Goal: Information Seeking & Learning: Find specific fact

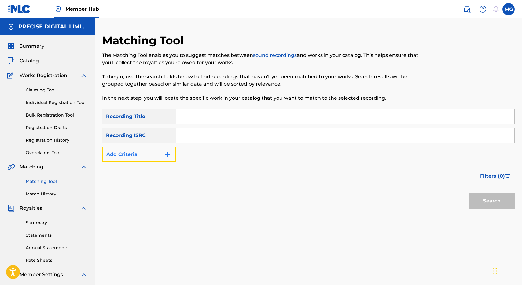
click at [161, 150] on button "Add Criteria" at bounding box center [139, 154] width 74 height 15
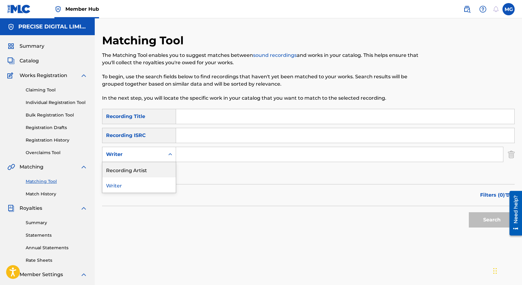
click at [153, 167] on div "Recording Artist" at bounding box center [138, 169] width 73 height 15
click at [194, 151] on input "Search Form" at bounding box center [339, 154] width 327 height 15
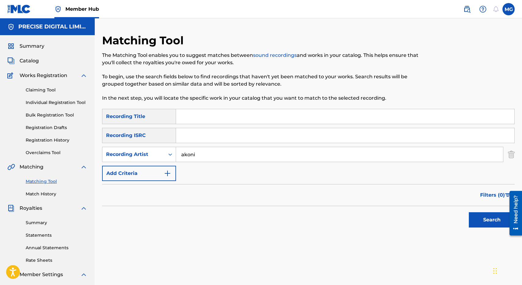
type input "akoni"
click at [469, 212] on button "Search" at bounding box center [492, 219] width 46 height 15
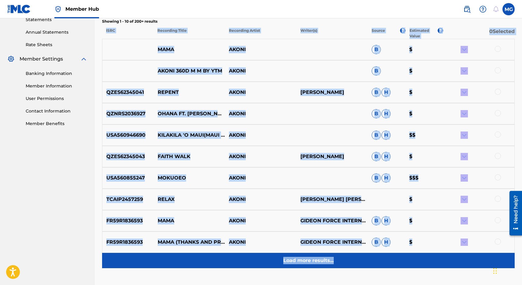
scroll to position [237, 0]
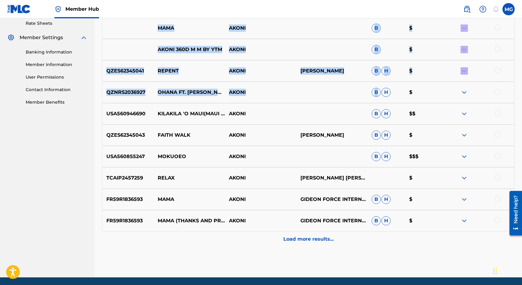
drag, startPoint x: 364, startPoint y: 236, endPoint x: 376, endPoint y: 99, distance: 136.8
click at [376, 99] on div "Showing 1 - 10 of 200+ results ISRC Recording Title Recording Artist Writer(s) …" at bounding box center [308, 122] width 413 height 250
click at [376, 99] on div "QZNRS2036927 OHANA FT. [PERSON_NAME] [2020] [PERSON_NAME]" at bounding box center [308, 92] width 413 height 21
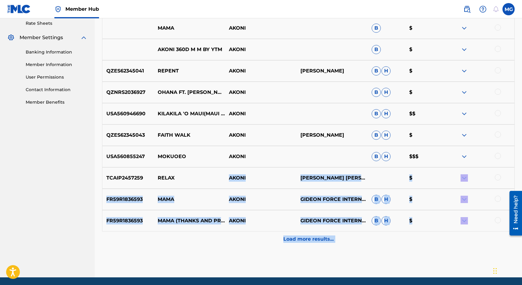
drag, startPoint x: 199, startPoint y: 176, endPoint x: 152, endPoint y: 290, distance: 122.6
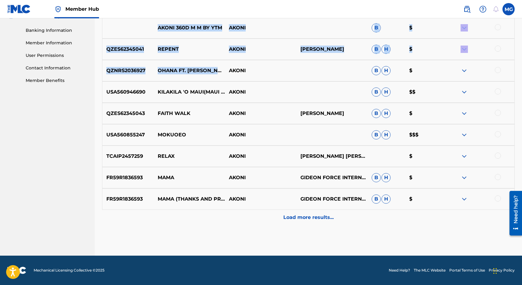
scroll to position [0, 0]
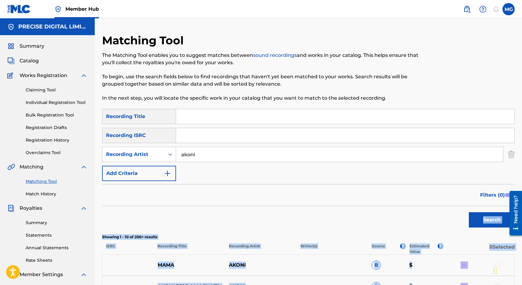
drag, startPoint x: 218, startPoint y: 80, endPoint x: 222, endPoint y: 208, distance: 128.2
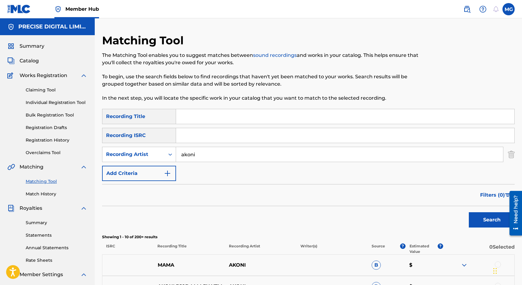
click at [203, 133] on input "Search Form" at bounding box center [345, 135] width 339 height 15
click at [203, 121] on input "Search Form" at bounding box center [345, 116] width 339 height 15
type input "catch my wave"
click at [469, 212] on button "Search" at bounding box center [492, 219] width 46 height 15
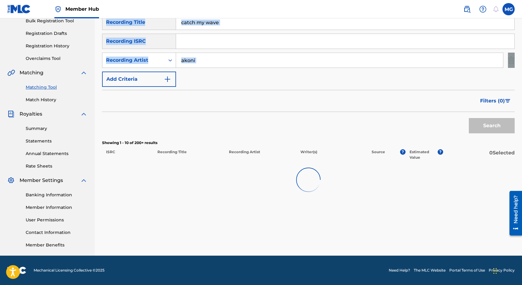
drag, startPoint x: 202, startPoint y: 95, endPoint x: 194, endPoint y: 69, distance: 27.2
click at [194, 69] on div "Matching Tool The Matching Tool enables you to suggest matches between sound re…" at bounding box center [308, 97] width 413 height 316
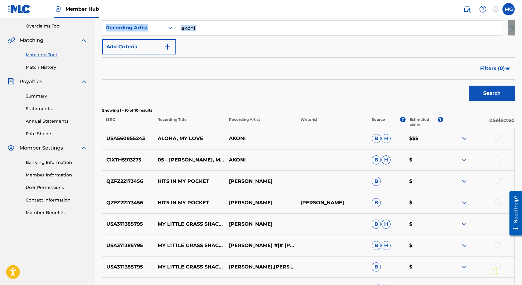
scroll to position [131, 0]
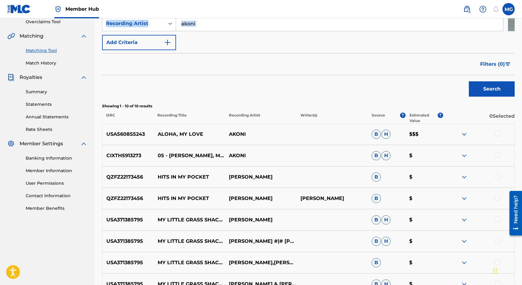
click at [465, 131] on img at bounding box center [464, 134] width 7 height 7
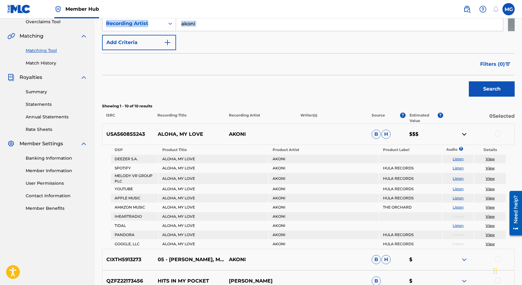
click at [465, 131] on img at bounding box center [464, 134] width 7 height 7
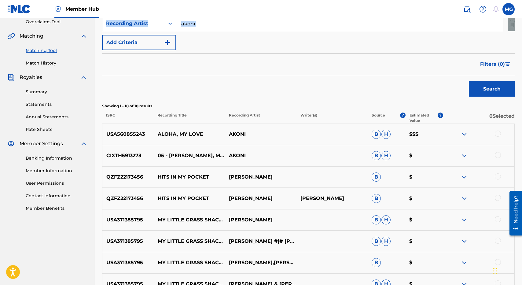
scroll to position [143, 0]
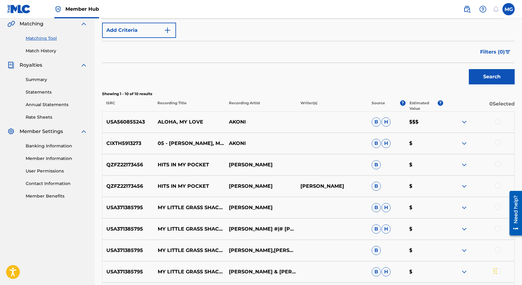
click at [191, 121] on p "ALOHA, MY LOVE" at bounding box center [189, 121] width 71 height 7
drag, startPoint x: 191, startPoint y: 121, endPoint x: 159, endPoint y: 121, distance: 31.5
click at [159, 121] on p "ALOHA, MY LOVE" at bounding box center [189, 121] width 71 height 7
click at [461, 121] on img at bounding box center [464, 121] width 7 height 7
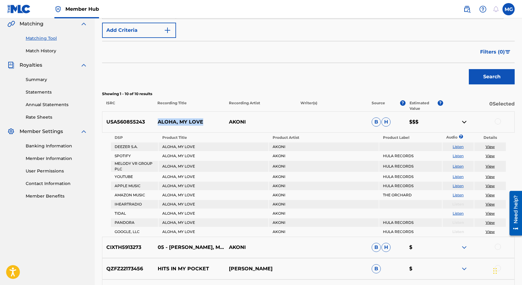
click at [463, 123] on img at bounding box center [464, 121] width 7 height 7
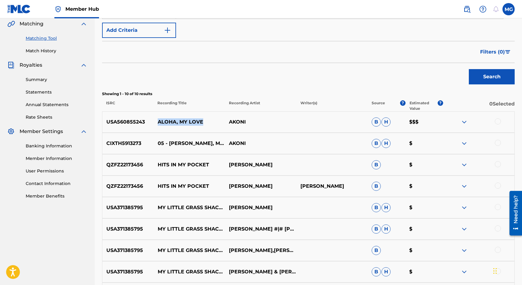
click at [169, 122] on p "ALOHA, MY LOVE" at bounding box center [189, 121] width 71 height 7
drag, startPoint x: 169, startPoint y: 122, endPoint x: 211, endPoint y: 123, distance: 42.2
click at [211, 123] on p "ALOHA, MY LOVE" at bounding box center [189, 121] width 71 height 7
drag, startPoint x: 211, startPoint y: 123, endPoint x: 160, endPoint y: 123, distance: 51.4
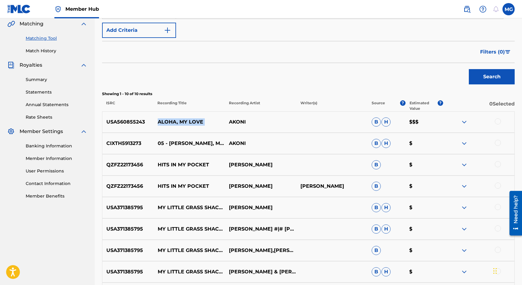
click at [160, 123] on p "ALOHA, MY LOVE" at bounding box center [189, 121] width 71 height 7
click at [161, 148] on div "CIXTH5913273 05 - ALOHA, MY LOVE [PERSON_NAME]" at bounding box center [308, 143] width 413 height 21
drag, startPoint x: 161, startPoint y: 148, endPoint x: 199, endPoint y: 144, distance: 38.4
click at [197, 144] on div "CIXTH5913273 05 - ALOHA, MY LOVE [PERSON_NAME]" at bounding box center [308, 143] width 413 height 21
click at [206, 145] on p "05 - [PERSON_NAME], MY LOVE" at bounding box center [189, 143] width 71 height 15
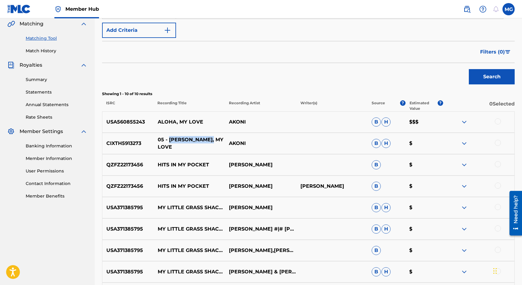
drag, startPoint x: 206, startPoint y: 145, endPoint x: 171, endPoint y: 145, distance: 35.2
click at [171, 145] on p "05 - [PERSON_NAME], MY LOVE" at bounding box center [189, 143] width 71 height 15
drag, startPoint x: 171, startPoint y: 145, endPoint x: 216, endPoint y: 144, distance: 45.0
click at [216, 145] on p "05 - [PERSON_NAME], MY LOVE" at bounding box center [189, 143] width 71 height 15
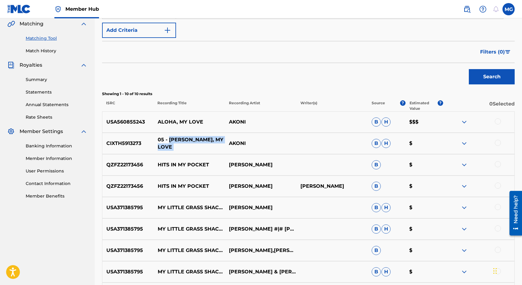
click at [174, 145] on p "05 - [PERSON_NAME], MY LOVE" at bounding box center [189, 143] width 71 height 15
drag, startPoint x: 174, startPoint y: 145, endPoint x: 207, endPoint y: 140, distance: 33.4
click at [207, 140] on p "05 - [PERSON_NAME], MY LOVE" at bounding box center [189, 143] width 71 height 15
click at [385, 168] on p "B" at bounding box center [387, 164] width 38 height 9
click at [472, 123] on div at bounding box center [478, 121] width 71 height 7
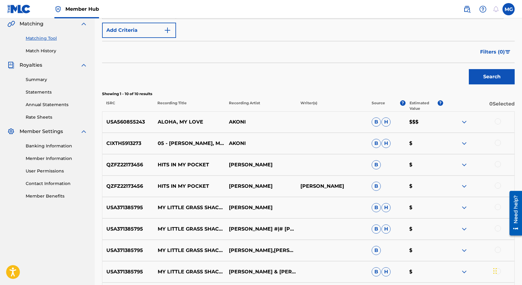
click at [468, 123] on div at bounding box center [478, 121] width 71 height 7
click at [466, 123] on img at bounding box center [464, 121] width 7 height 7
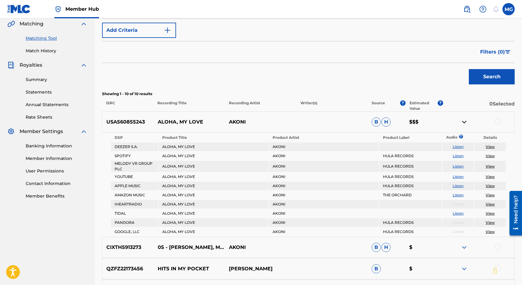
click at [466, 123] on img at bounding box center [464, 121] width 7 height 7
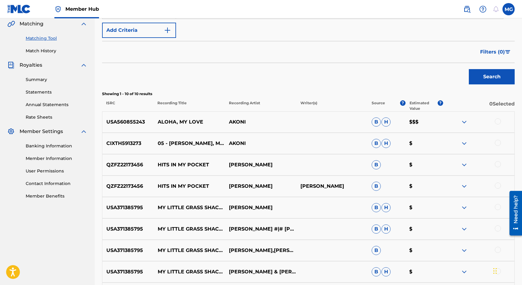
click at [466, 123] on img at bounding box center [464, 121] width 7 height 7
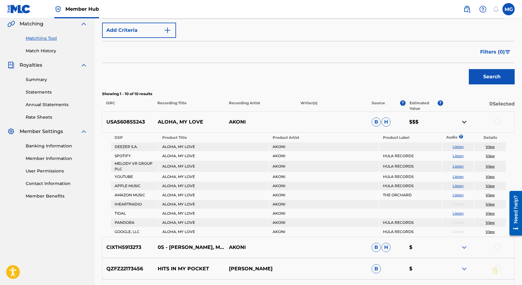
click at [466, 123] on img at bounding box center [464, 121] width 7 height 7
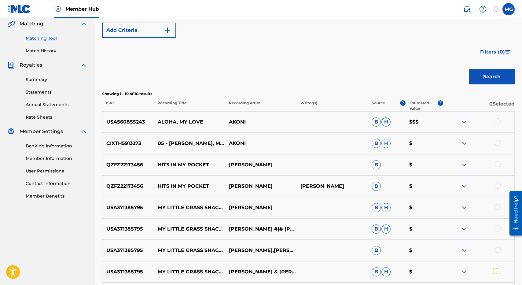
click at [230, 172] on div "QZFZ22173456 HITS IN MY POCKET [PERSON_NAME] B $" at bounding box center [308, 164] width 413 height 21
drag, startPoint x: 230, startPoint y: 172, endPoint x: 230, endPoint y: 167, distance: 5.5
click at [230, 167] on div "QZFZ22173456 HITS IN MY POCKET [PERSON_NAME] B $" at bounding box center [308, 164] width 413 height 21
click at [230, 166] on p "[PERSON_NAME]" at bounding box center [260, 164] width 71 height 7
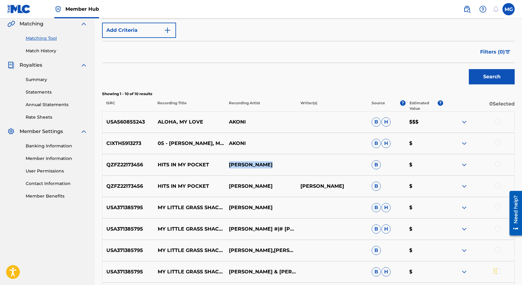
drag, startPoint x: 230, startPoint y: 166, endPoint x: 272, endPoint y: 174, distance: 43.0
click at [272, 174] on div "QZFZ22173456 HITS IN MY POCKET [PERSON_NAME] B $" at bounding box center [308, 164] width 413 height 21
click at [249, 160] on div "QZFZ22173456 HITS IN MY POCKET [PERSON_NAME] B $" at bounding box center [308, 164] width 413 height 21
drag, startPoint x: 249, startPoint y: 160, endPoint x: 253, endPoint y: 163, distance: 5.3
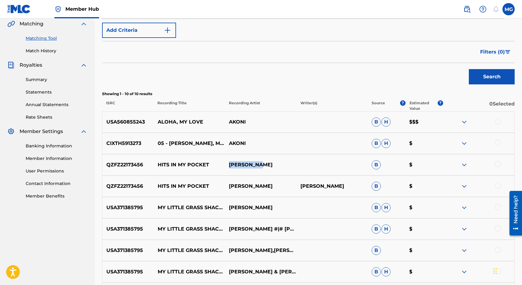
click at [253, 163] on div "QZFZ22173456 HITS IN MY POCKET [PERSON_NAME] B $" at bounding box center [308, 164] width 413 height 21
click at [235, 142] on p "AKONI" at bounding box center [260, 143] width 71 height 7
click at [235, 113] on div "USA560855243 ALOHA, MY LOVE AKONI B H $$$" at bounding box center [308, 121] width 413 height 21
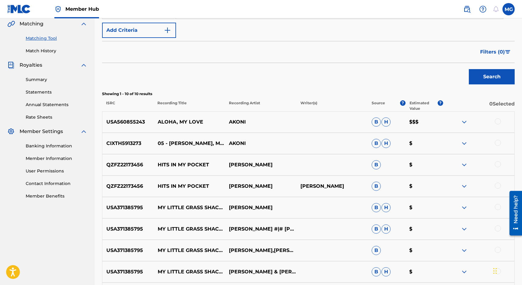
click at [235, 124] on p "AKONI" at bounding box center [260, 121] width 71 height 7
click at [161, 119] on p "ALOHA, MY LOVE" at bounding box center [189, 121] width 71 height 7
drag, startPoint x: 161, startPoint y: 119, endPoint x: 218, endPoint y: 120, distance: 56.6
click at [218, 121] on p "ALOHA, MY LOVE" at bounding box center [189, 121] width 71 height 7
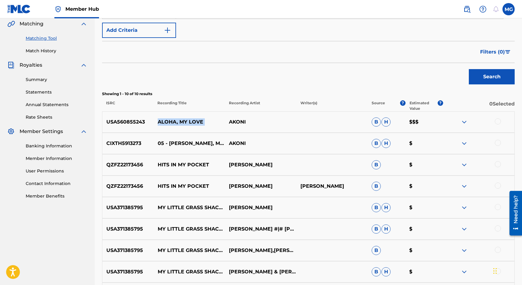
click at [218, 120] on p "ALOHA, MY LOVE" at bounding box center [189, 121] width 71 height 7
drag, startPoint x: 218, startPoint y: 120, endPoint x: 160, endPoint y: 122, distance: 58.1
click at [160, 122] on p "ALOHA, MY LOVE" at bounding box center [189, 121] width 71 height 7
drag, startPoint x: 160, startPoint y: 122, endPoint x: 227, endPoint y: 125, distance: 67.6
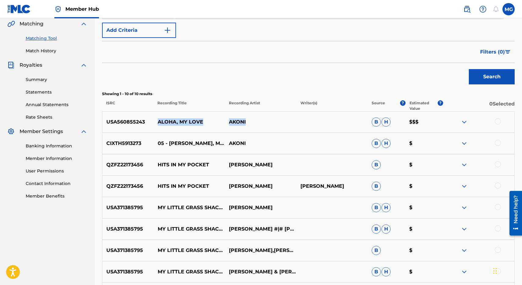
click at [227, 125] on div "USA560855243 ALOHA, MY LOVE AKONI B H $$$" at bounding box center [308, 121] width 413 height 21
click at [204, 121] on p "ALOHA, MY LOVE" at bounding box center [189, 121] width 71 height 7
drag, startPoint x: 204, startPoint y: 121, endPoint x: 161, endPoint y: 121, distance: 43.4
click at [161, 121] on p "ALOHA, MY LOVE" at bounding box center [189, 121] width 71 height 7
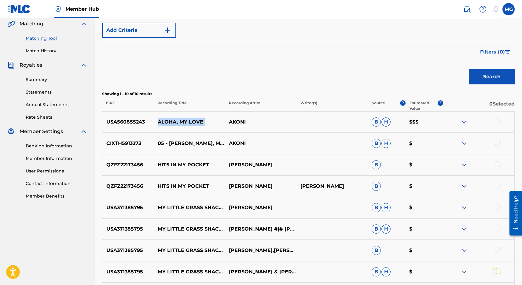
drag, startPoint x: 161, startPoint y: 121, endPoint x: 212, endPoint y: 124, distance: 50.8
click at [211, 124] on p "ALOHA, MY LOVE" at bounding box center [189, 121] width 71 height 7
click at [212, 124] on p "ALOHA, MY LOVE" at bounding box center [189, 121] width 71 height 7
drag, startPoint x: 212, startPoint y: 124, endPoint x: 161, endPoint y: 123, distance: 50.5
click at [161, 123] on p "ALOHA, MY LOVE" at bounding box center [189, 121] width 71 height 7
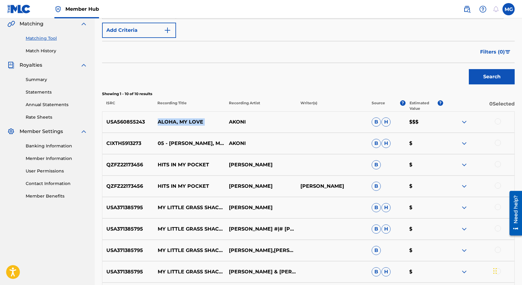
click at [161, 122] on p "ALOHA, MY LOVE" at bounding box center [189, 121] width 71 height 7
drag, startPoint x: 161, startPoint y: 122, endPoint x: 196, endPoint y: 124, distance: 35.2
click at [196, 124] on p "ALOHA, MY LOVE" at bounding box center [189, 121] width 71 height 7
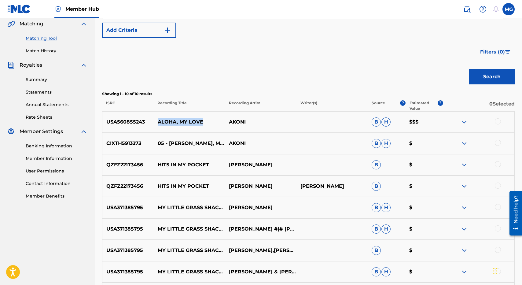
click at [196, 124] on p "ALOHA, MY LOVE" at bounding box center [189, 121] width 71 height 7
drag, startPoint x: 196, startPoint y: 124, endPoint x: 148, endPoint y: 124, distance: 48.3
click at [148, 124] on div "USA560855243 ALOHA, MY LOVE AKONI B H $$$" at bounding box center [308, 121] width 413 height 21
click at [148, 124] on p "USA560855243" at bounding box center [127, 121] width 51 height 7
drag, startPoint x: 148, startPoint y: 124, endPoint x: 204, endPoint y: 122, distance: 56.3
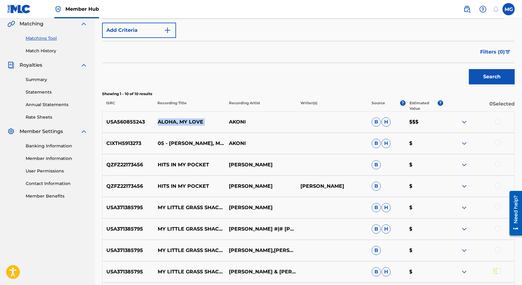
click at [204, 123] on div "USA560855243 ALOHA, MY LOVE AKONI B H $$$" at bounding box center [308, 121] width 413 height 21
click at [356, 128] on div "USA560855243 ALOHA, MY LOVE AKONI B H $$$" at bounding box center [308, 121] width 413 height 21
click at [466, 122] on img at bounding box center [464, 121] width 7 height 7
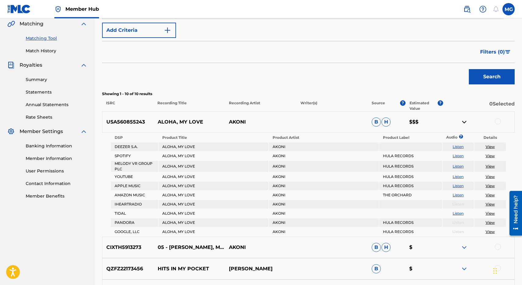
click at [466, 122] on img at bounding box center [464, 121] width 7 height 7
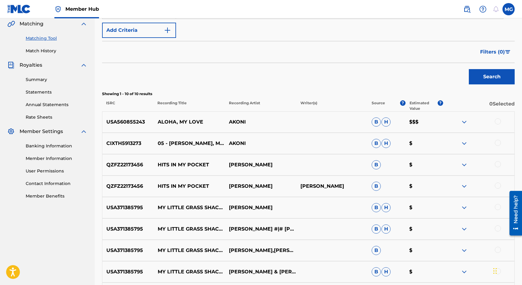
click at [173, 123] on p "ALOHA, MY LOVE" at bounding box center [189, 121] width 71 height 7
drag, startPoint x: 173, startPoint y: 123, endPoint x: 211, endPoint y: 123, distance: 38.2
click at [209, 123] on p "ALOHA, MY LOVE" at bounding box center [189, 121] width 71 height 7
click at [211, 123] on p "ALOHA, MY LOVE" at bounding box center [189, 121] width 71 height 7
drag, startPoint x: 211, startPoint y: 123, endPoint x: 134, endPoint y: 119, distance: 77.4
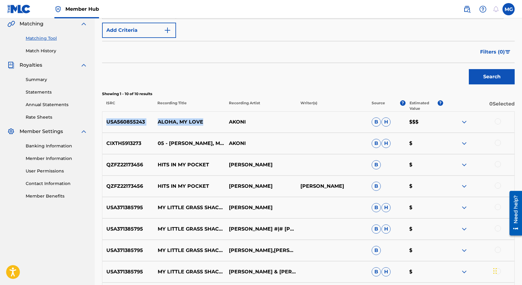
click at [134, 119] on div "USA560855243 ALOHA, MY LOVE AKONI B H $$$" at bounding box center [308, 121] width 413 height 21
click at [157, 121] on p "ALOHA, MY LOVE" at bounding box center [189, 121] width 71 height 7
drag, startPoint x: 157, startPoint y: 120, endPoint x: 232, endPoint y: 122, distance: 75.8
click at [228, 120] on div "USA560855243 ALOHA, MY LOVE AKONI B H $$$" at bounding box center [308, 121] width 413 height 21
click at [196, 120] on p "ALOHA, MY LOVE" at bounding box center [189, 121] width 71 height 7
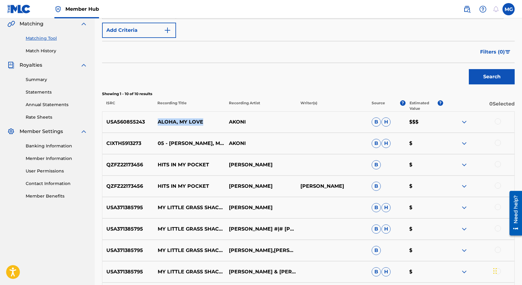
drag, startPoint x: 196, startPoint y: 120, endPoint x: 159, endPoint y: 120, distance: 37.3
click at [159, 120] on p "ALOHA, MY LOVE" at bounding box center [189, 121] width 71 height 7
drag, startPoint x: 159, startPoint y: 120, endPoint x: 218, endPoint y: 124, distance: 59.5
click at [216, 124] on p "ALOHA, MY LOVE" at bounding box center [189, 121] width 71 height 7
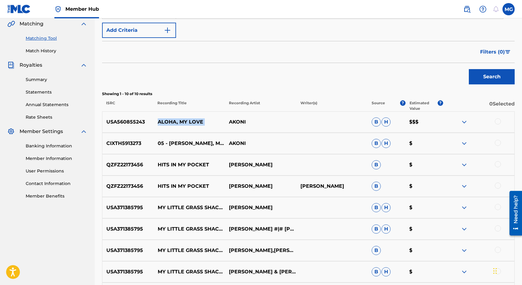
click at [218, 124] on p "ALOHA, MY LOVE" at bounding box center [189, 121] width 71 height 7
drag, startPoint x: 218, startPoint y: 124, endPoint x: 161, endPoint y: 122, distance: 57.2
click at [161, 122] on p "ALOHA, MY LOVE" at bounding box center [189, 121] width 71 height 7
drag, startPoint x: 161, startPoint y: 122, endPoint x: 314, endPoint y: 122, distance: 153.5
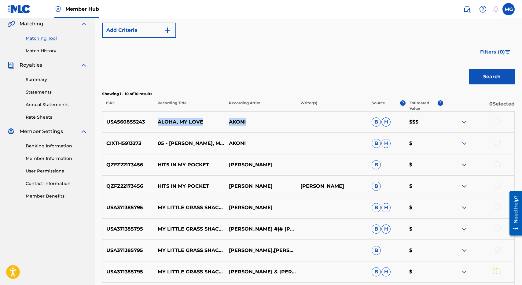
click at [307, 122] on div "USA560855243 ALOHA, MY LOVE AKONI B H $$$" at bounding box center [308, 121] width 413 height 21
click at [202, 122] on p "ALOHA, MY LOVE" at bounding box center [189, 121] width 71 height 7
drag, startPoint x: 202, startPoint y: 122, endPoint x: 151, endPoint y: 122, distance: 51.1
click at [151, 122] on div "USA560855243 ALOHA, MY LOVE AKONI B H $$$" at bounding box center [308, 121] width 413 height 21
click at [172, 124] on p "ALOHA, MY LOVE" at bounding box center [189, 121] width 71 height 7
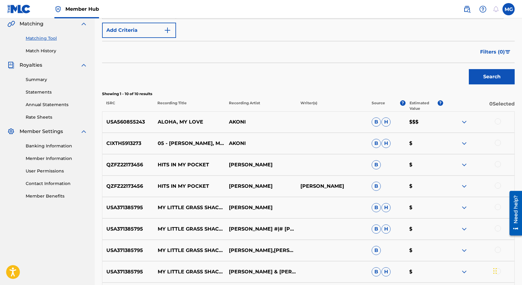
click at [172, 124] on p "ALOHA, MY LOVE" at bounding box center [189, 121] width 71 height 7
drag, startPoint x: 172, startPoint y: 124, endPoint x: 214, endPoint y: 124, distance: 41.6
click at [214, 124] on p "ALOHA, MY LOVE" at bounding box center [189, 121] width 71 height 7
click at [213, 124] on p "ALOHA, MY LOVE" at bounding box center [189, 121] width 71 height 7
drag, startPoint x: 213, startPoint y: 124, endPoint x: 166, endPoint y: 123, distance: 46.5
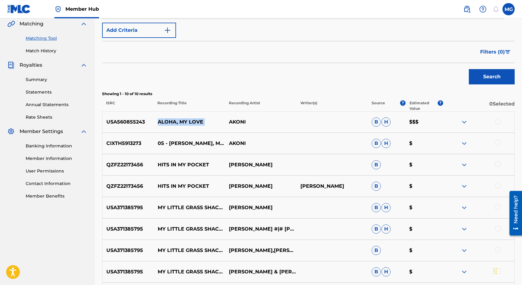
click at [166, 123] on p "ALOHA, MY LOVE" at bounding box center [189, 121] width 71 height 7
click at [164, 123] on p "ALOHA, MY LOVE" at bounding box center [189, 121] width 71 height 7
drag, startPoint x: 164, startPoint y: 123, endPoint x: 209, endPoint y: 113, distance: 46.5
click at [209, 112] on div "USA560855243 ALOHA, MY LOVE AKONI B H $$$" at bounding box center [308, 121] width 413 height 21
click at [207, 122] on p "ALOHA, MY LOVE" at bounding box center [189, 121] width 71 height 7
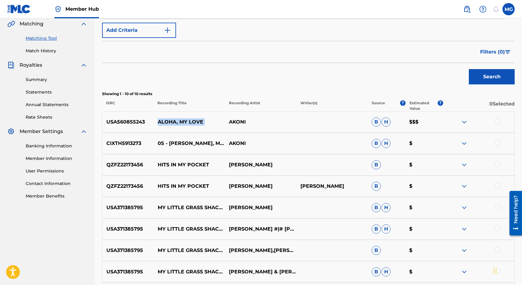
drag, startPoint x: 207, startPoint y: 122, endPoint x: 158, endPoint y: 121, distance: 49.2
click at [158, 121] on p "ALOHA, MY LOVE" at bounding box center [189, 121] width 71 height 7
drag, startPoint x: 158, startPoint y: 121, endPoint x: 194, endPoint y: 119, distance: 36.1
click at [194, 119] on p "ALOHA, MY LOVE" at bounding box center [189, 121] width 71 height 7
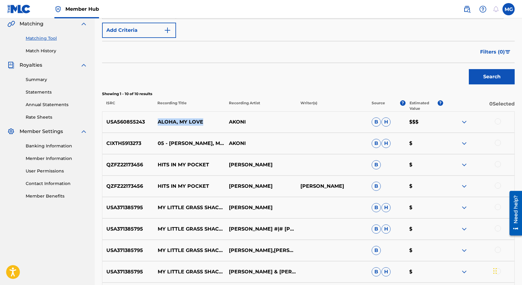
click at [194, 119] on p "ALOHA, MY LOVE" at bounding box center [189, 121] width 71 height 7
drag, startPoint x: 194, startPoint y: 119, endPoint x: 157, endPoint y: 119, distance: 37.0
click at [157, 120] on p "ALOHA, MY LOVE" at bounding box center [189, 121] width 71 height 7
click at [157, 119] on p "ALOHA, MY LOVE" at bounding box center [189, 121] width 71 height 7
drag, startPoint x: 157, startPoint y: 119, endPoint x: 207, endPoint y: 114, distance: 50.1
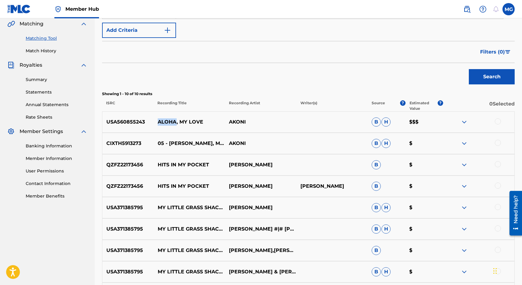
click at [207, 114] on div "USA560855243 ALOHA, MY LOVE AKONI B H $$$" at bounding box center [308, 121] width 413 height 21
click at [207, 122] on p "ALOHA, MY LOVE" at bounding box center [189, 121] width 71 height 7
drag, startPoint x: 207, startPoint y: 122, endPoint x: 161, endPoint y: 123, distance: 45.9
click at [161, 123] on p "ALOHA, MY LOVE" at bounding box center [189, 121] width 71 height 7
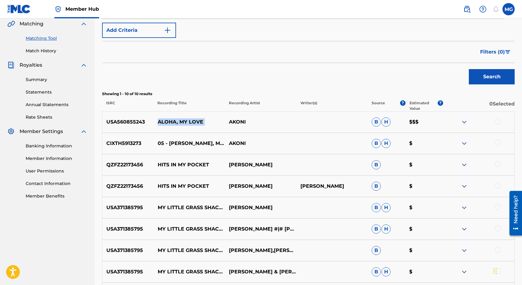
drag, startPoint x: 161, startPoint y: 123, endPoint x: 204, endPoint y: 123, distance: 42.5
click at [204, 123] on p "ALOHA, MY LOVE" at bounding box center [189, 121] width 71 height 7
drag, startPoint x: 204, startPoint y: 123, endPoint x: 164, endPoint y: 123, distance: 40.1
click at [164, 124] on p "ALOHA, MY LOVE" at bounding box center [189, 121] width 71 height 7
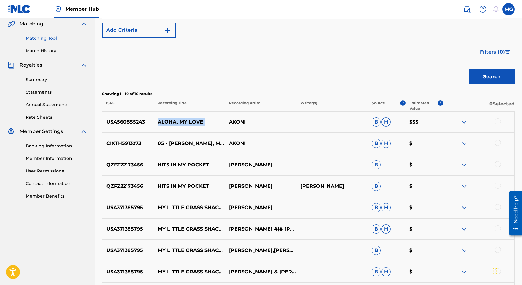
click at [164, 123] on p "ALOHA, MY LOVE" at bounding box center [189, 121] width 71 height 7
drag, startPoint x: 164, startPoint y: 123, endPoint x: 191, endPoint y: 123, distance: 26.9
click at [191, 123] on p "ALOHA, MY LOVE" at bounding box center [189, 121] width 71 height 7
drag, startPoint x: 191, startPoint y: 123, endPoint x: 160, endPoint y: 124, distance: 30.9
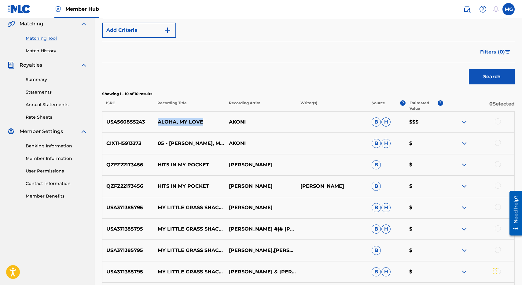
click at [160, 124] on p "ALOHA, MY LOVE" at bounding box center [189, 121] width 71 height 7
drag, startPoint x: 160, startPoint y: 124, endPoint x: 201, endPoint y: 124, distance: 41.3
click at [201, 123] on p "ALOHA, MY LOVE" at bounding box center [189, 121] width 71 height 7
click at [201, 124] on p "ALOHA, MY LOVE" at bounding box center [189, 121] width 71 height 7
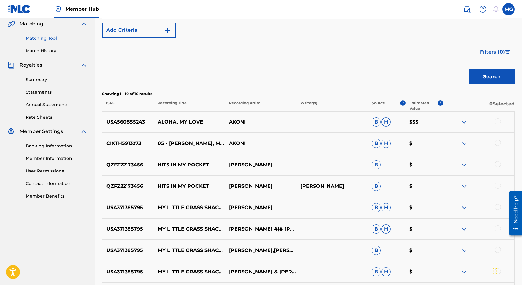
drag, startPoint x: 201, startPoint y: 124, endPoint x: 168, endPoint y: 126, distance: 32.8
click at [168, 127] on div "USA560855243 ALOHA, MY LOVE AKONI B H $$$" at bounding box center [308, 121] width 413 height 21
click at [168, 125] on p "ALOHA, MY LOVE" at bounding box center [189, 121] width 71 height 7
drag, startPoint x: 168, startPoint y: 125, endPoint x: 191, endPoint y: 124, distance: 22.9
click at [191, 124] on p "ALOHA, MY LOVE" at bounding box center [189, 121] width 71 height 7
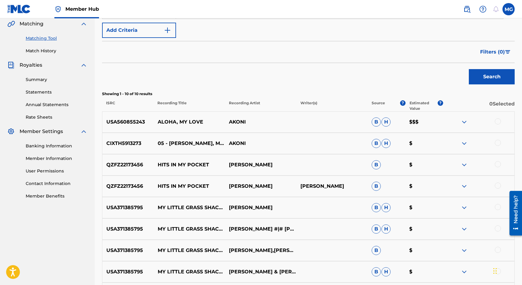
click at [157, 117] on div "USA560855243 ALOHA, MY LOVE AKONI B H $$$" at bounding box center [308, 121] width 413 height 21
drag, startPoint x: 157, startPoint y: 117, endPoint x: 194, endPoint y: 120, distance: 37.2
click at [194, 120] on div "USA560855243 ALOHA, MY LOVE AKONI B H $$$" at bounding box center [308, 121] width 413 height 21
click at [194, 120] on p "ALOHA, MY LOVE" at bounding box center [189, 121] width 71 height 7
drag, startPoint x: 194, startPoint y: 120, endPoint x: 151, endPoint y: 120, distance: 42.8
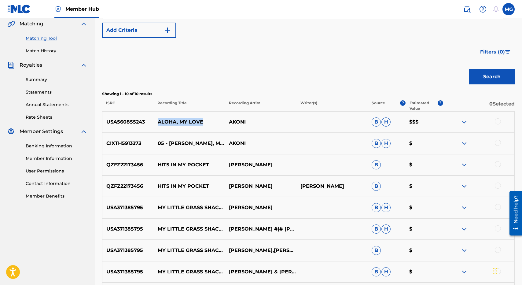
click at [151, 120] on div "USA560855243 ALOHA, MY LOVE AKONI B H $$$" at bounding box center [308, 121] width 413 height 21
click at [151, 120] on p "USA560855243" at bounding box center [127, 121] width 51 height 7
drag, startPoint x: 151, startPoint y: 120, endPoint x: 198, endPoint y: 123, distance: 46.9
click at [197, 123] on div "USA560855243 ALOHA, MY LOVE AKONI B H $$$" at bounding box center [308, 121] width 413 height 21
click at [198, 123] on p "ALOHA, MY LOVE" at bounding box center [189, 121] width 71 height 7
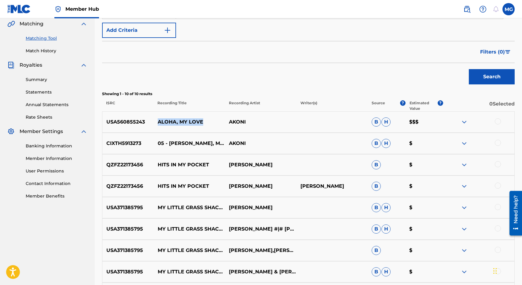
drag, startPoint x: 198, startPoint y: 123, endPoint x: 168, endPoint y: 123, distance: 29.7
click at [168, 123] on p "ALOHA, MY LOVE" at bounding box center [189, 121] width 71 height 7
drag, startPoint x: 168, startPoint y: 123, endPoint x: 194, endPoint y: 126, distance: 25.6
click at [194, 126] on div "USA560855243 ALOHA, MY LOVE AKONI B H $$$" at bounding box center [308, 121] width 413 height 21
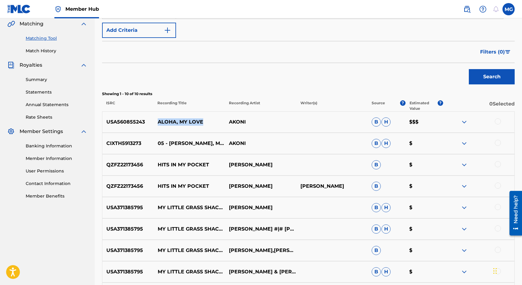
click at [194, 126] on div "USA560855243 ALOHA, MY LOVE AKONI B H $$$" at bounding box center [308, 121] width 413 height 21
drag, startPoint x: 194, startPoint y: 126, endPoint x: 157, endPoint y: 121, distance: 36.7
click at [157, 121] on div "USA560855243 ALOHA, MY LOVE AKONI B H $$$" at bounding box center [308, 121] width 413 height 21
click at [157, 121] on p "ALOHA, MY LOVE" at bounding box center [189, 121] width 71 height 7
drag, startPoint x: 157, startPoint y: 121, endPoint x: 198, endPoint y: 121, distance: 41.0
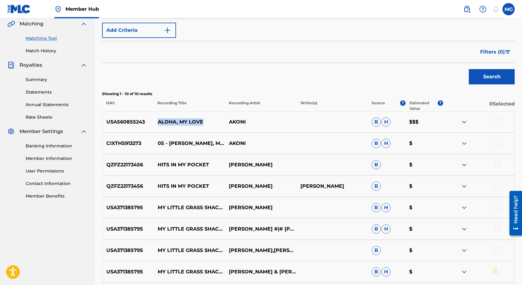
click at [197, 121] on p "ALOHA, MY LOVE" at bounding box center [189, 121] width 71 height 7
click at [198, 121] on p "ALOHA, MY LOVE" at bounding box center [189, 121] width 71 height 7
drag, startPoint x: 198, startPoint y: 121, endPoint x: 158, endPoint y: 119, distance: 40.4
click at [158, 119] on p "ALOHA, MY LOVE" at bounding box center [189, 121] width 71 height 7
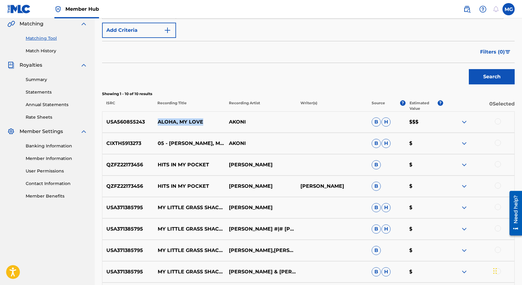
drag, startPoint x: 158, startPoint y: 119, endPoint x: 197, endPoint y: 121, distance: 39.5
click at [197, 121] on p "ALOHA, MY LOVE" at bounding box center [189, 121] width 71 height 7
drag, startPoint x: 197, startPoint y: 121, endPoint x: 169, endPoint y: 121, distance: 28.1
click at [169, 121] on p "ALOHA, MY LOVE" at bounding box center [189, 121] width 71 height 7
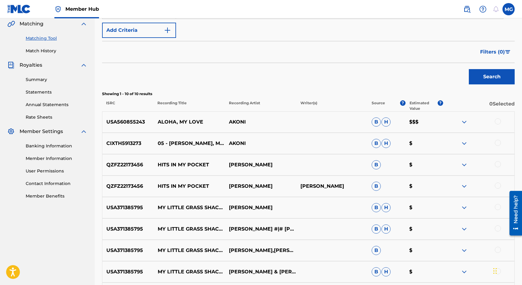
click at [119, 118] on p "USA560855243" at bounding box center [127, 121] width 51 height 7
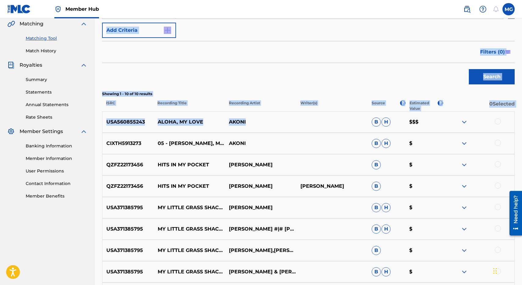
scroll to position [0, 0]
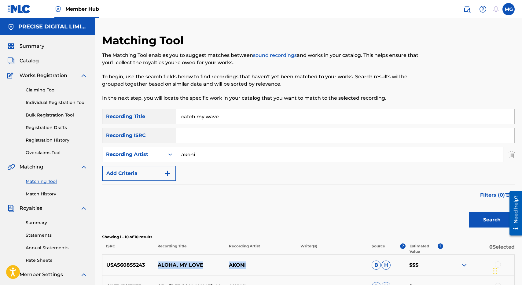
drag, startPoint x: 233, startPoint y: 126, endPoint x: 183, endPoint y: 260, distance: 142.4
click at [183, 260] on div "USA560855243 ALOHA, MY LOVE AKONI B H $$$" at bounding box center [308, 264] width 413 height 21
click at [183, 261] on div "USA560855243 ALOHA, MY LOVE AKONI B H $$$" at bounding box center [308, 264] width 413 height 21
drag, startPoint x: 183, startPoint y: 260, endPoint x: 197, endPoint y: 263, distance: 13.5
click at [197, 263] on div "USA560855243 ALOHA, MY LOVE AKONI B H $$$" at bounding box center [308, 264] width 413 height 21
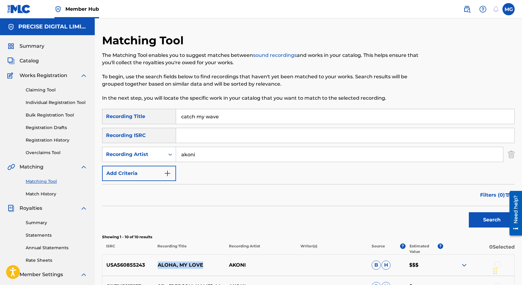
click at [197, 262] on p "ALOHA, MY LOVE" at bounding box center [189, 264] width 71 height 7
drag, startPoint x: 197, startPoint y: 262, endPoint x: 165, endPoint y: 262, distance: 32.1
click at [165, 262] on p "ALOHA, MY LOVE" at bounding box center [189, 264] width 71 height 7
click at [228, 245] on p "Recording Artist" at bounding box center [261, 248] width 72 height 11
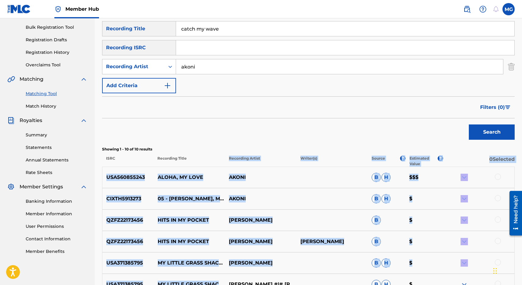
scroll to position [91, 0]
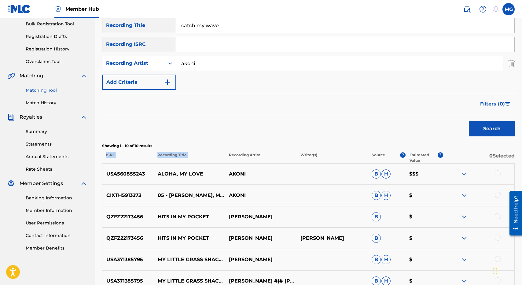
drag, startPoint x: 228, startPoint y: 245, endPoint x: 247, endPoint y: 143, distance: 103.0
click at [247, 143] on div "Showing 1 - 10 of 10 results ISRC Recording Title Recording Artist Writer(s) So…" at bounding box center [308, 153] width 413 height 20
click at [247, 143] on p "Showing 1 - 10 of 10 results" at bounding box center [308, 146] width 413 height 6
click at [165, 177] on p "ALOHA, MY LOVE" at bounding box center [189, 173] width 71 height 7
drag, startPoint x: 165, startPoint y: 177, endPoint x: 190, endPoint y: 174, distance: 24.7
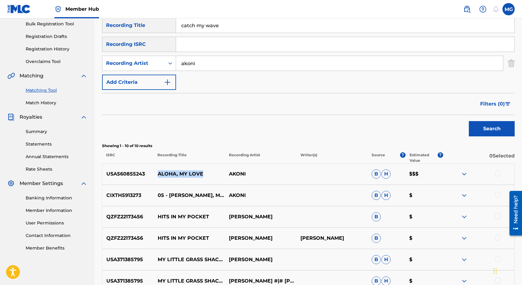
click at [189, 174] on p "ALOHA, MY LOVE" at bounding box center [189, 173] width 71 height 7
click at [190, 174] on p "ALOHA, MY LOVE" at bounding box center [189, 173] width 71 height 7
drag, startPoint x: 190, startPoint y: 174, endPoint x: 166, endPoint y: 174, distance: 24.2
click at [166, 174] on p "ALOHA, MY LOVE" at bounding box center [189, 173] width 71 height 7
click at [464, 175] on img at bounding box center [464, 173] width 7 height 7
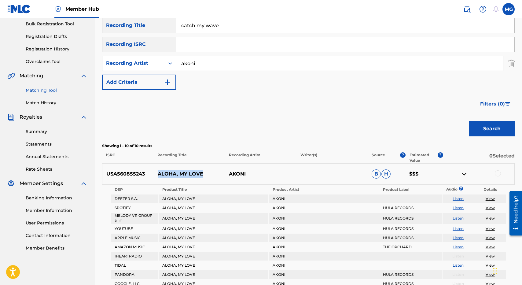
click at [464, 175] on img at bounding box center [464, 173] width 7 height 7
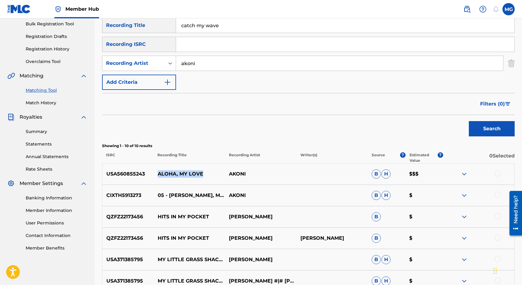
click at [168, 175] on p "ALOHA, MY LOVE" at bounding box center [189, 173] width 71 height 7
drag, startPoint x: 168, startPoint y: 175, endPoint x: 199, endPoint y: 175, distance: 30.6
click at [199, 175] on p "ALOHA, MY LOVE" at bounding box center [189, 173] width 71 height 7
click at [199, 171] on p "ALOHA, MY LOVE" at bounding box center [189, 173] width 71 height 7
drag, startPoint x: 199, startPoint y: 171, endPoint x: 159, endPoint y: 174, distance: 40.8
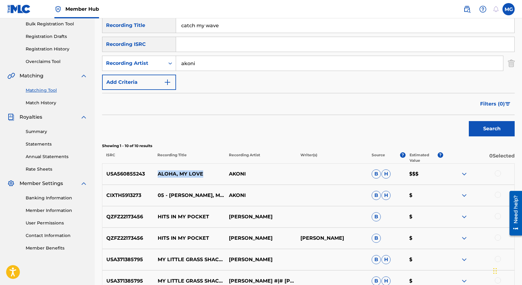
click at [159, 174] on p "ALOHA, MY LOVE" at bounding box center [189, 173] width 71 height 7
drag, startPoint x: 159, startPoint y: 174, endPoint x: 172, endPoint y: 173, distance: 13.5
click at [172, 173] on p "ALOHA, MY LOVE" at bounding box center [189, 173] width 71 height 7
click at [203, 173] on p "ALOHA, MY LOVE" at bounding box center [189, 173] width 71 height 7
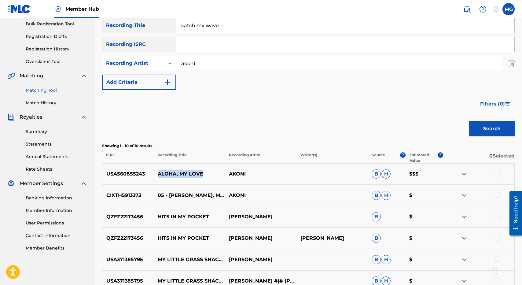
drag, startPoint x: 203, startPoint y: 173, endPoint x: 151, endPoint y: 172, distance: 52.0
click at [151, 173] on div "USA560855243 ALOHA, MY LOVE AKONI B H $$$" at bounding box center [308, 173] width 413 height 21
click at [151, 172] on p "USA560855243" at bounding box center [127, 173] width 51 height 7
drag, startPoint x: 151, startPoint y: 172, endPoint x: 216, endPoint y: 175, distance: 64.6
click at [216, 175] on div "USA560855243 ALOHA, MY LOVE AKONI B H $$$" at bounding box center [308, 173] width 413 height 21
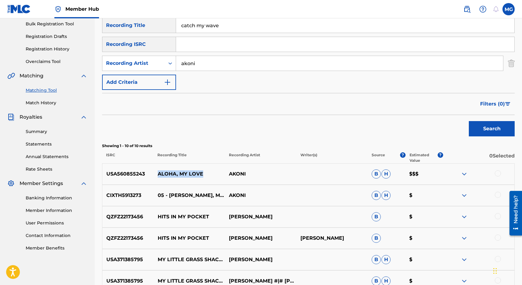
click at [465, 171] on img at bounding box center [464, 173] width 7 height 7
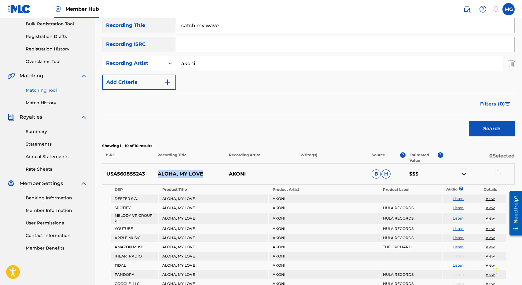
click at [465, 171] on img at bounding box center [464, 173] width 7 height 7
